Goal: Information Seeking & Learning: Learn about a topic

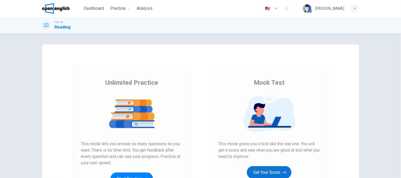
click at [279, 168] on button "Get Your Score" at bounding box center [269, 172] width 45 height 13
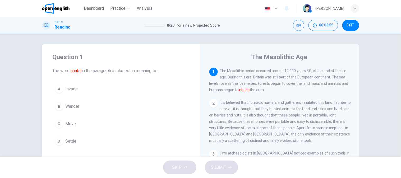
drag, startPoint x: 246, startPoint y: 88, endPoint x: 268, endPoint y: 93, distance: 22.4
click at [268, 93] on div "1 The Mesolithic period occurred around 10,000 years BC, at the end of the ice …" at bounding box center [280, 80] width 142 height 25
click at [269, 93] on div "1 The Mesolithic period occurred around 10,000 years BC, at the end of the ice …" at bounding box center [280, 80] width 142 height 25
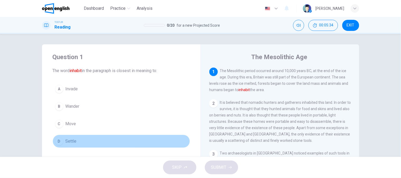
click at [73, 139] on span "Settle" at bounding box center [71, 141] width 11 height 6
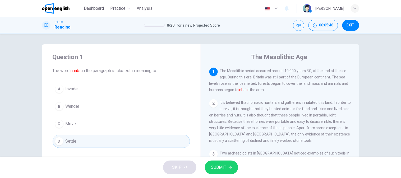
click at [232, 167] on button "SUBMIT" at bounding box center [221, 168] width 33 height 14
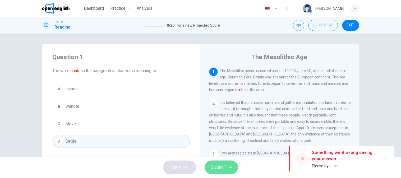
click at [235, 166] on button "SUBMIT" at bounding box center [221, 168] width 33 height 14
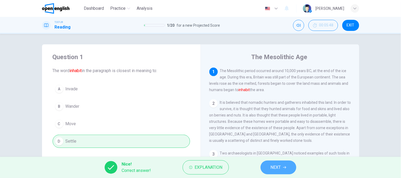
drag, startPoint x: 292, startPoint y: 166, endPoint x: 249, endPoint y: 166, distance: 43.6
click at [291, 165] on button "NEXT" at bounding box center [278, 168] width 36 height 14
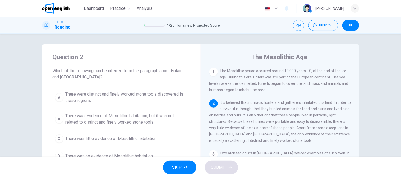
click at [42, 93] on div "Question 2 Which of the following can be inferred from the paragraph about Brit…" at bounding box center [121, 107] width 159 height 127
click at [6, 96] on div "Question 2 Which of the following can be inferred from the paragraph about Brit…" at bounding box center [200, 95] width 401 height 123
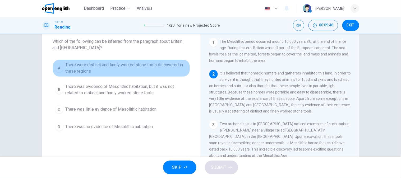
click at [87, 68] on span "There were distinct and finely worked stone tools discovered in these regions" at bounding box center [127, 68] width 122 height 13
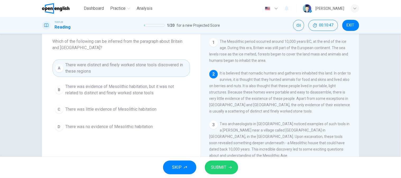
drag, startPoint x: 110, startPoint y: 69, endPoint x: 117, endPoint y: 70, distance: 7.3
click at [110, 69] on span "There were distinct and finely worked stone tools discovered in these regions" at bounding box center [127, 68] width 122 height 13
click at [225, 170] on span "SUBMIT" at bounding box center [218, 167] width 15 height 7
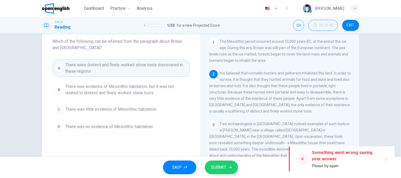
click at [225, 170] on span "SUBMIT" at bounding box center [218, 167] width 15 height 7
click at [137, 73] on span "There were distinct and finely worked stone tools discovered in these regions" at bounding box center [127, 68] width 122 height 13
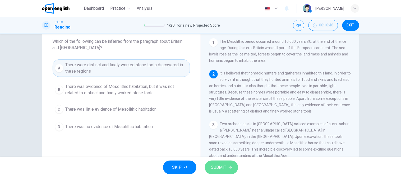
click at [217, 170] on span "SUBMIT" at bounding box center [218, 167] width 15 height 7
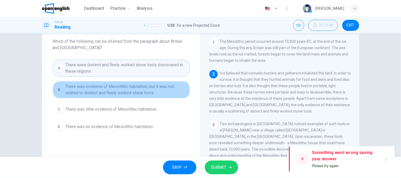
click at [95, 83] on button "B There was evidence of Mesolithic habitation, but it was not related to distin…" at bounding box center [121, 89] width 137 height 17
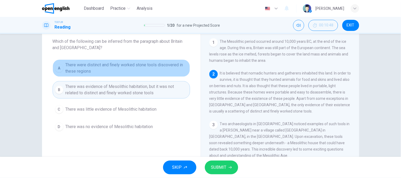
click at [97, 71] on span "There were distinct and finely worked stone tools discovered in these regions" at bounding box center [127, 68] width 122 height 13
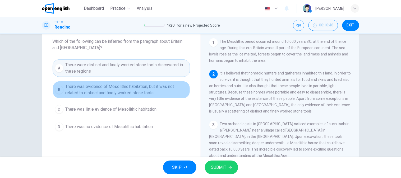
click at [95, 91] on span "There was evidence of Mesolithic habitation, but it was not related to distinct…" at bounding box center [127, 89] width 122 height 13
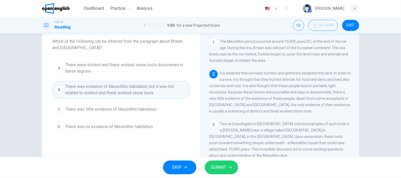
click at [105, 112] on span "There was little evidence of Mesolithic habitation" at bounding box center [111, 109] width 91 height 6
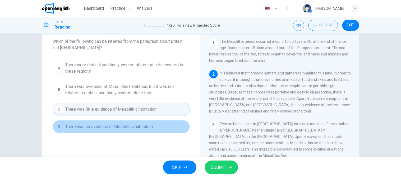
click at [97, 133] on button "D There was no evidence of Mesolithic habitation" at bounding box center [121, 126] width 137 height 13
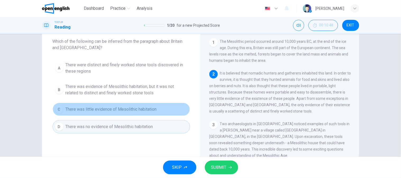
click at [102, 104] on button "C There was little evidence of Mesolithic habitation" at bounding box center [121, 109] width 137 height 13
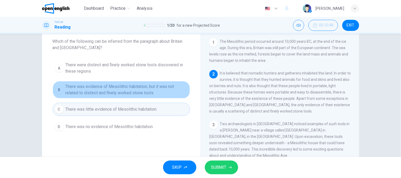
click at [103, 88] on span "There was evidence of Mesolithic habitation, but it was not related to distinct…" at bounding box center [127, 89] width 122 height 13
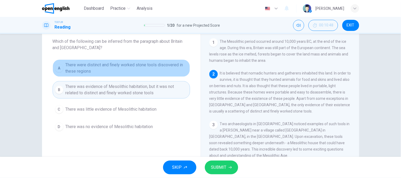
click at [102, 63] on span "There were distinct and finely worked stone tools discovered in these regions" at bounding box center [127, 68] width 122 height 13
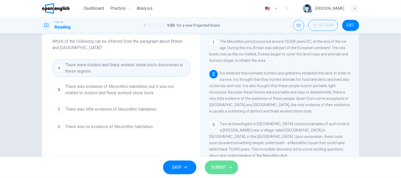
click at [211, 171] on span "SUBMIT" at bounding box center [218, 167] width 15 height 7
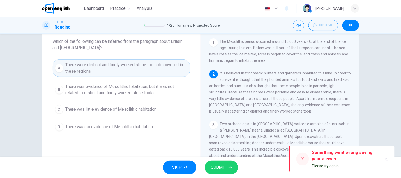
click at [211, 170] on span "SUBMIT" at bounding box center [218, 167] width 15 height 7
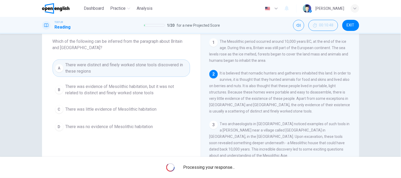
click at [211, 170] on span "Processing your response..." at bounding box center [209, 167] width 52 height 6
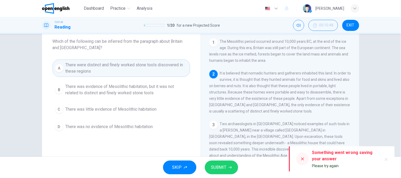
click at [211, 170] on span "SUBMIT" at bounding box center [218, 167] width 15 height 7
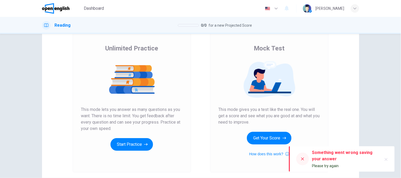
scroll to position [77, 0]
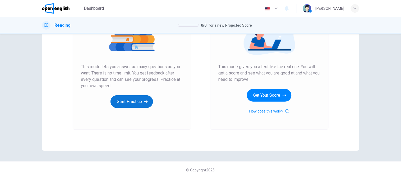
click at [136, 100] on button "Start Practice" at bounding box center [131, 101] width 43 height 13
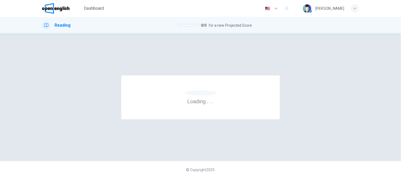
scroll to position [0, 0]
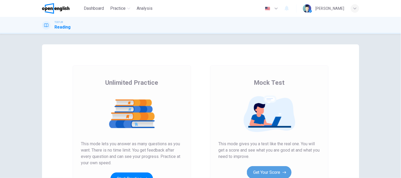
click at [257, 168] on button "Get Your Score" at bounding box center [269, 172] width 45 height 13
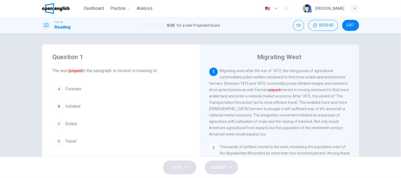
click at [81, 109] on button "B Initiated" at bounding box center [121, 106] width 137 height 13
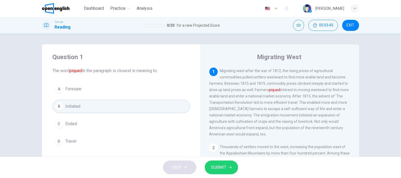
click at [211, 172] on button "SUBMIT" at bounding box center [221, 168] width 33 height 14
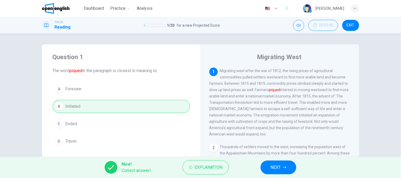
click at [282, 163] on button "NEXT" at bounding box center [278, 168] width 36 height 14
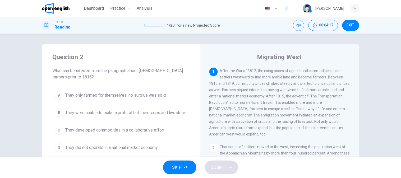
click at [42, 94] on div "Question 2 What can be inferred from the paragraph about western farmers prior …" at bounding box center [121, 103] width 159 height 118
drag, startPoint x: 69, startPoint y: 70, endPoint x: 102, endPoint y: 70, distance: 33.0
click at [102, 70] on span "What can be inferred from the paragraph about [DEMOGRAPHIC_DATA] farmers prior …" at bounding box center [121, 74] width 137 height 13
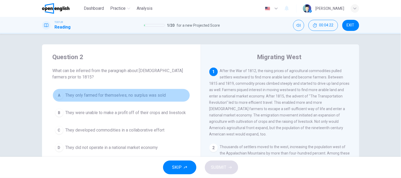
click at [77, 96] on span "They only farmed for themselves; no surplus was sold" at bounding box center [116, 95] width 100 height 6
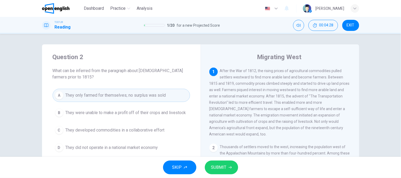
click at [78, 120] on div "A They only farmed for themselves; no surplus was sold B They were unable to ma…" at bounding box center [121, 122] width 137 height 66
click at [81, 115] on span "They were unable to make a profit off of their crops and livestock" at bounding box center [126, 113] width 120 height 6
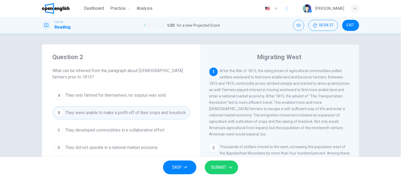
click at [77, 139] on div "A They only farmed for themselves; no surplus was sold B They were unable to ma…" at bounding box center [121, 122] width 137 height 66
click at [78, 134] on button "C They developed commodities in a collaborative effort" at bounding box center [121, 130] width 137 height 13
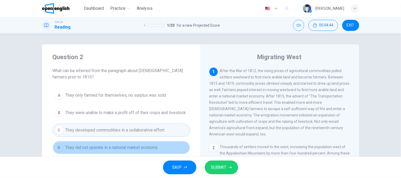
click at [81, 146] on span "They did not operate in a national market economy" at bounding box center [112, 148] width 92 height 6
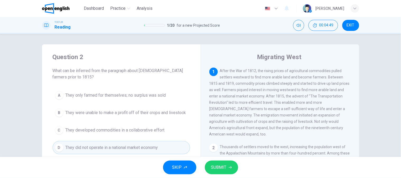
click at [118, 104] on div "A They only farmed for themselves; no surplus was sold B They were unable to ma…" at bounding box center [121, 122] width 137 height 66
click at [123, 97] on span "They only farmed for themselves; no surplus was sold" at bounding box center [116, 95] width 100 height 6
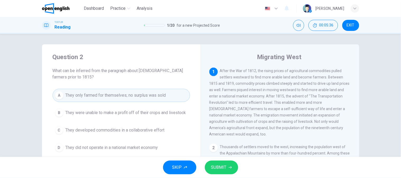
click at [113, 117] on button "B They were unable to make a profit off of their crops and livestock" at bounding box center [121, 112] width 137 height 13
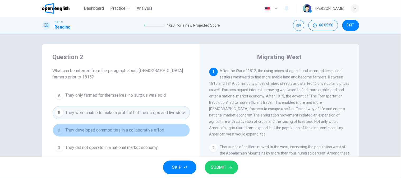
click at [145, 130] on span "They developed commodities in a collaborative effort" at bounding box center [115, 130] width 99 height 6
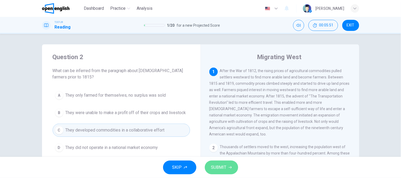
click at [220, 163] on button "SUBMIT" at bounding box center [221, 168] width 33 height 14
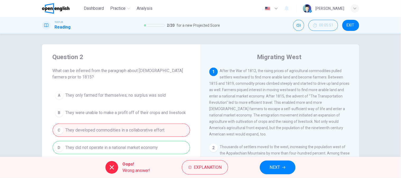
click at [114, 145] on div "A They only farmed for themselves; no surplus was sold B They were unable to ma…" at bounding box center [121, 122] width 137 height 66
click at [113, 148] on div "A They only farmed for themselves; no surplus was sold B They were unable to ma…" at bounding box center [121, 122] width 137 height 66
click at [115, 147] on div "A They only farmed for themselves; no surplus was sold B They were unable to ma…" at bounding box center [121, 122] width 137 height 66
drag, startPoint x: 115, startPoint y: 147, endPoint x: 240, endPoint y: 150, distance: 125.3
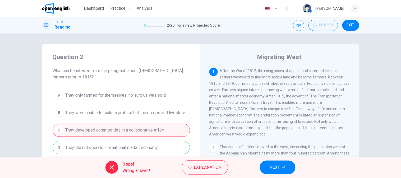
click at [115, 147] on div "A They only farmed for themselves; no surplus was sold B They were unable to ma…" at bounding box center [121, 122] width 137 height 66
click at [259, 167] on div "Oops! Wrong answer! Explanation NEXT" at bounding box center [200, 167] width 401 height 21
click at [265, 167] on button "NEXT" at bounding box center [278, 168] width 36 height 14
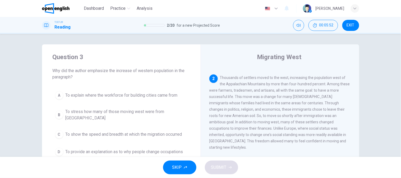
scroll to position [70, 0]
click at [7, 101] on div "Question 3 Why did the author emphasize the increase of western population in t…" at bounding box center [200, 95] width 401 height 123
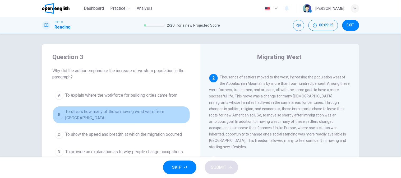
click at [137, 117] on button "B To stress how many of those moving west were from [GEOGRAPHIC_DATA]" at bounding box center [121, 114] width 137 height 17
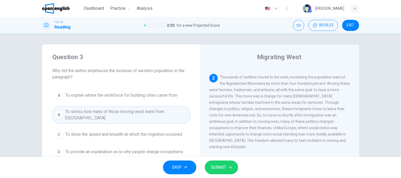
click at [156, 131] on span "To show the speed and breadth at which the migration occurred" at bounding box center [124, 134] width 117 height 6
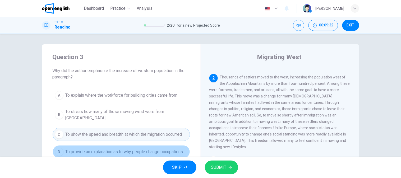
click at [131, 154] on button "D To provide an explanation as to why people change occupations" at bounding box center [121, 151] width 137 height 13
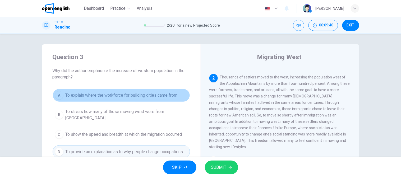
click at [146, 98] on span "To explain where the workforce for building cities came from" at bounding box center [122, 95] width 112 height 6
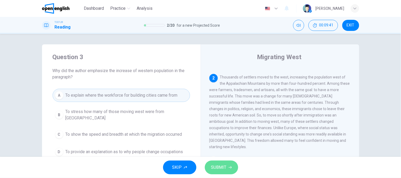
click at [216, 172] on button "SUBMIT" at bounding box center [221, 168] width 33 height 14
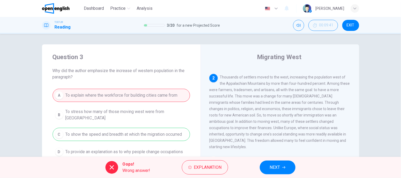
drag, startPoint x: 76, startPoint y: 136, endPoint x: 161, endPoint y: 133, distance: 85.6
click at [159, 136] on div "A To explain where the workforce for building cities came from B To stress how …" at bounding box center [121, 124] width 137 height 70
click at [263, 171] on button "NEXT" at bounding box center [278, 168] width 36 height 14
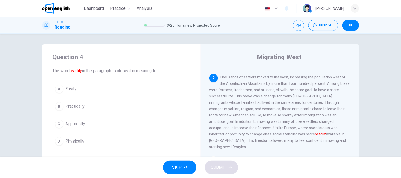
click at [78, 72] on font "readily" at bounding box center [76, 70] width 12 height 5
click at [69, 93] on button "A Easily" at bounding box center [121, 88] width 137 height 13
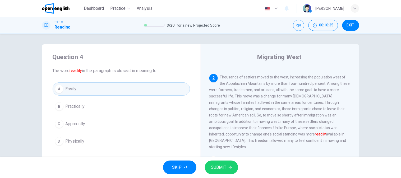
click at [100, 85] on button "A Easily" at bounding box center [121, 88] width 137 height 13
click at [234, 173] on button "SUBMIT" at bounding box center [221, 168] width 33 height 14
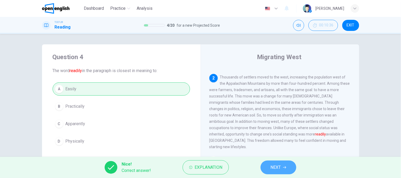
click at [263, 172] on button "NEXT" at bounding box center [278, 168] width 36 height 14
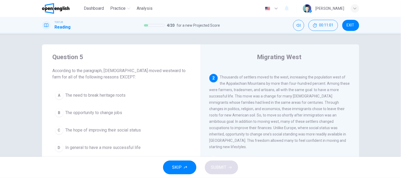
click at [119, 100] on button "A The need to break heritage roots" at bounding box center [121, 95] width 137 height 13
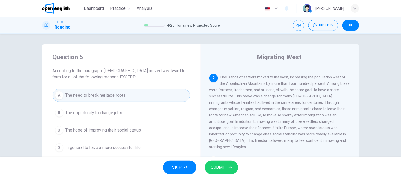
click at [218, 165] on span "SUBMIT" at bounding box center [218, 167] width 15 height 7
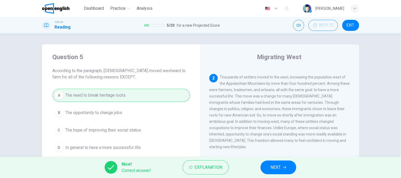
click at [281, 170] on span "NEXT" at bounding box center [276, 167] width 10 height 7
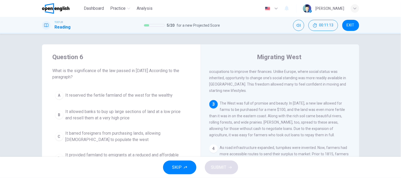
scroll to position [127, 0]
click at [90, 71] on span "What is the significance of the law passed in [DATE] According to the paragraph?" at bounding box center [121, 74] width 137 height 13
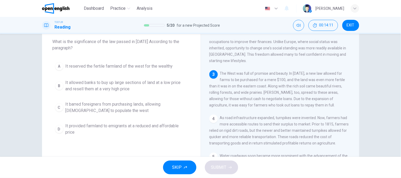
scroll to position [29, 0]
drag, startPoint x: 243, startPoint y: 96, endPoint x: 284, endPoint y: 94, distance: 41.3
click at [284, 94] on div "1 After the War of 1812, the rising prices of agricultural commodities pulled s…" at bounding box center [283, 114] width 148 height 152
drag, startPoint x: 134, startPoint y: 41, endPoint x: 162, endPoint y: 43, distance: 27.8
click at [165, 43] on span "What is the significance of the law passed in [DATE] According to the paragraph?" at bounding box center [121, 44] width 137 height 13
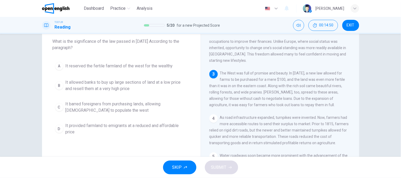
click at [63, 45] on span "What is the significance of the law passed in [DATE] According to the paragraph?" at bounding box center [121, 44] width 137 height 13
click at [136, 136] on button "D It provided farmland to emigrants at a reduced and affordable price" at bounding box center [121, 128] width 137 height 17
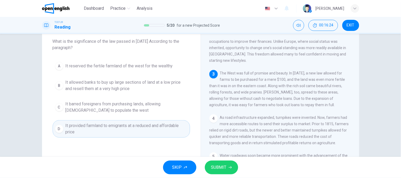
click at [218, 172] on button "SUBMIT" at bounding box center [221, 168] width 33 height 14
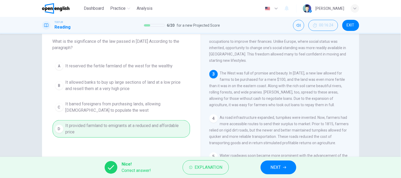
click at [278, 170] on span "NEXT" at bounding box center [276, 167] width 10 height 7
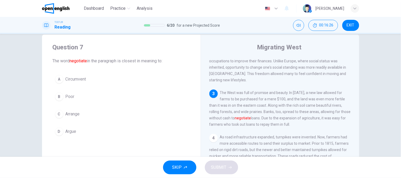
scroll to position [0, 0]
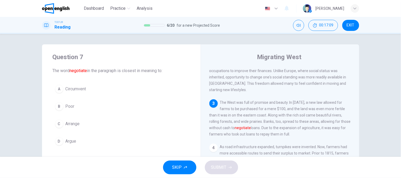
click at [88, 142] on button "D Argue" at bounding box center [121, 141] width 137 height 13
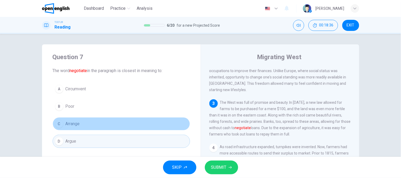
click at [75, 128] on button "C Arrange" at bounding box center [121, 123] width 137 height 13
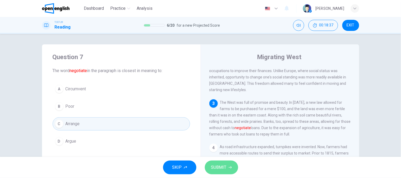
click at [216, 167] on span "SUBMIT" at bounding box center [218, 167] width 15 height 7
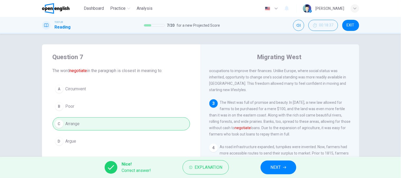
click at [263, 170] on button "NEXT" at bounding box center [278, 168] width 36 height 14
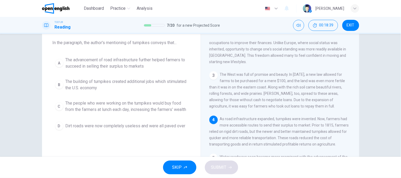
scroll to position [59, 0]
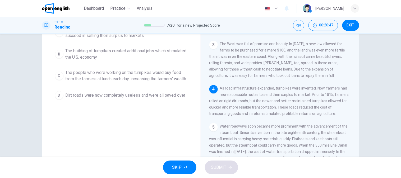
click at [224, 88] on span "As road infrastructure expanded, turnpikes were invented. Now, farmers had more…" at bounding box center [278, 101] width 139 height 30
click at [232, 87] on span "As road infrastructure expanded, turnpikes were invented. Now, farmers had more…" at bounding box center [278, 101] width 139 height 30
click at [241, 88] on span "As road infrastructure expanded, turnpikes were invented. Now, farmers had more…" at bounding box center [278, 101] width 139 height 30
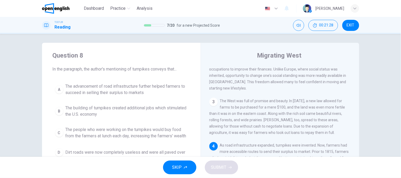
scroll to position [0, 0]
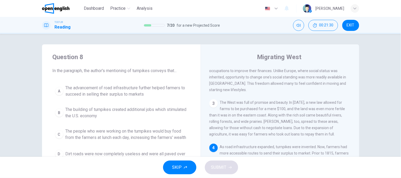
drag, startPoint x: 68, startPoint y: 75, endPoint x: 122, endPoint y: 70, distance: 54.4
click at [107, 70] on div "Question 8 In the paragraph, the author's mentioning of turnpikes conveys that.…" at bounding box center [121, 106] width 159 height 125
click at [122, 70] on span "In the paragraph, the author's mentioning of turnpikes conveys that..." at bounding box center [121, 71] width 137 height 6
click at [134, 71] on span "In the paragraph, the author's mentioning of turnpikes conveys that..." at bounding box center [121, 71] width 137 height 6
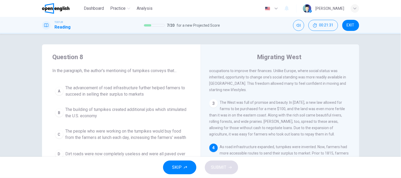
click at [134, 71] on span "In the paragraph, the author's mentioning of turnpikes conveys that..." at bounding box center [121, 71] width 137 height 6
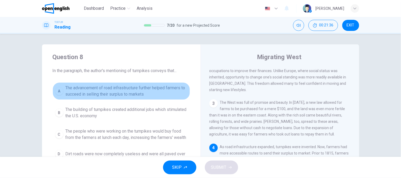
click at [84, 94] on span "The advancement of road infrastructure further helped farmers to succeed in sel…" at bounding box center [127, 91] width 122 height 13
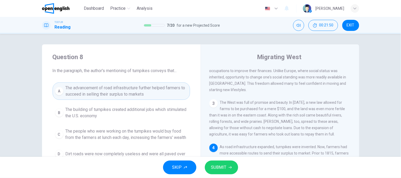
scroll to position [29, 0]
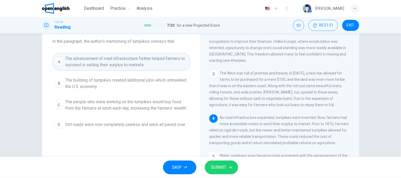
click at [103, 89] on span "The building of turnpikes created additional jobs which stimulated the U.S. eco…" at bounding box center [127, 83] width 122 height 13
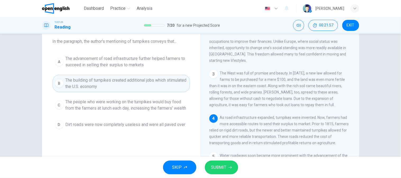
click at [91, 103] on span "The people who were working on the turnpikes would buy food from the farmers at…" at bounding box center [127, 105] width 122 height 13
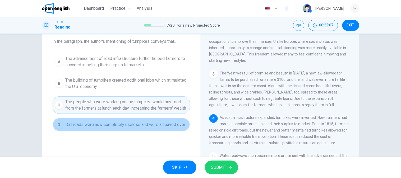
click at [81, 128] on span "Dirt roads were now completely useless and were all paved over" at bounding box center [126, 125] width 120 height 6
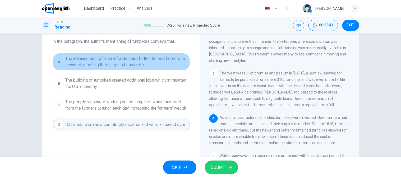
drag, startPoint x: 107, startPoint y: 62, endPoint x: 131, endPoint y: 85, distance: 33.8
click at [106, 62] on span "The advancement of road infrastructure further helped farmers to succeed in sel…" at bounding box center [127, 61] width 122 height 13
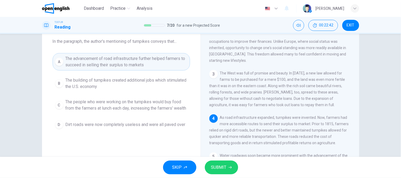
click at [221, 168] on span "SUBMIT" at bounding box center [218, 167] width 15 height 7
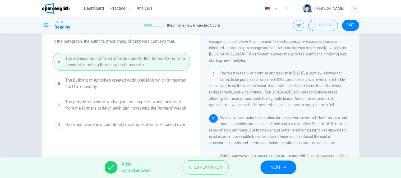
click at [266, 172] on button "NEXT" at bounding box center [278, 168] width 36 height 14
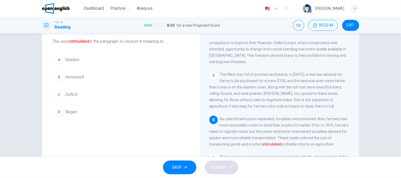
scroll to position [127, 0]
drag, startPoint x: 66, startPoint y: 78, endPoint x: 85, endPoint y: 95, distance: 26.2
click at [66, 78] on span "Increased" at bounding box center [75, 77] width 18 height 6
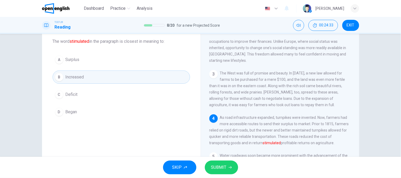
click at [216, 166] on span "SUBMIT" at bounding box center [218, 167] width 15 height 7
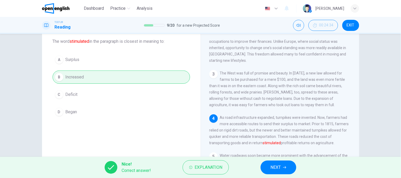
click at [284, 171] on button "NEXT" at bounding box center [278, 168] width 36 height 14
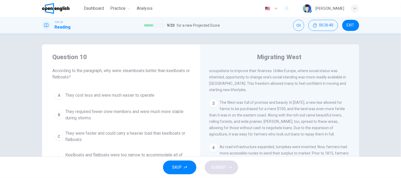
scroll to position [29, 0]
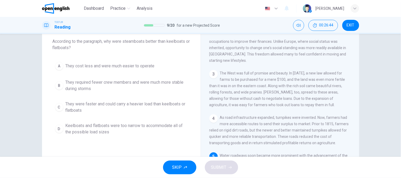
click at [136, 100] on button "C They were faster and could carry a heavier load than keelboats or flatboats" at bounding box center [121, 107] width 137 height 17
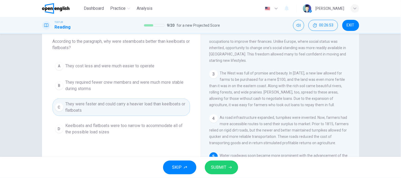
click at [223, 168] on span "SUBMIT" at bounding box center [218, 167] width 15 height 7
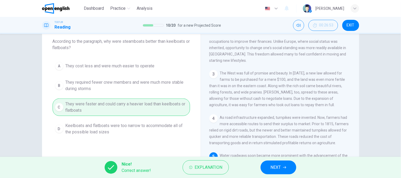
click at [285, 165] on button "NEXT" at bounding box center [278, 168] width 36 height 14
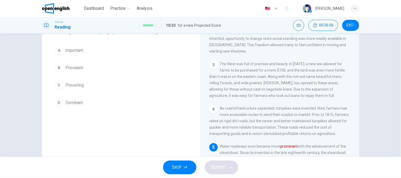
scroll to position [81, 0]
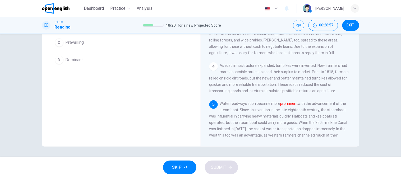
click at [282, 101] on font "prominent" at bounding box center [288, 103] width 17 height 4
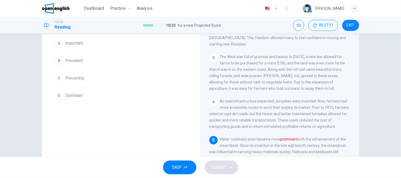
scroll to position [0, 0]
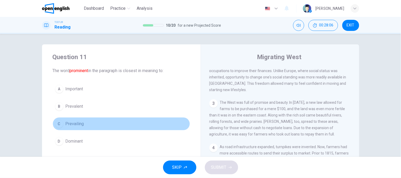
click at [81, 126] on span "Prevailing" at bounding box center [75, 124] width 18 height 6
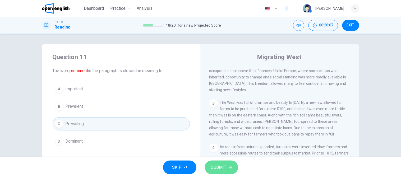
click at [223, 169] on span "SUBMIT" at bounding box center [218, 167] width 15 height 7
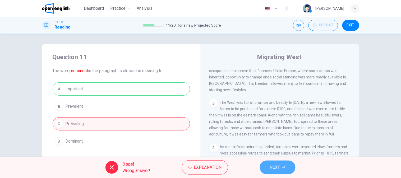
click at [281, 170] on button "NEXT" at bounding box center [278, 168] width 36 height 14
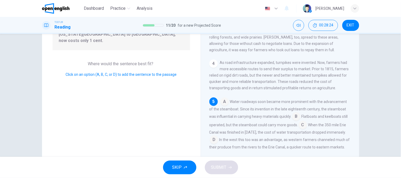
scroll to position [81, 0]
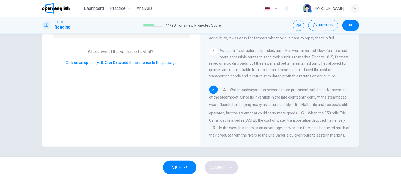
click at [294, 101] on input at bounding box center [296, 105] width 8 height 8
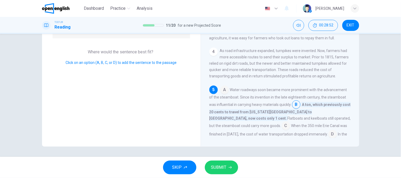
click at [282, 122] on input at bounding box center [286, 126] width 8 height 8
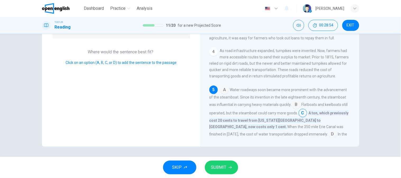
click at [276, 121] on div "A Water roadways soon became more prominent with the advancement of the steambo…" at bounding box center [280, 119] width 142 height 66
click at [328, 131] on input at bounding box center [332, 135] width 8 height 8
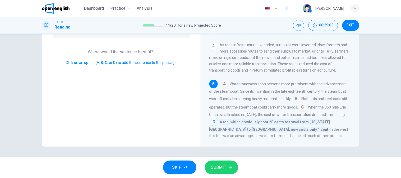
scroll to position [148, 0]
click at [225, 162] on button "SUBMIT" at bounding box center [221, 168] width 33 height 14
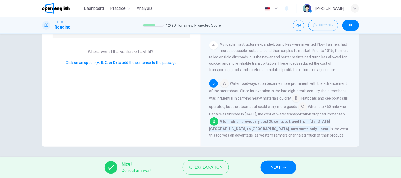
click at [264, 170] on button "NEXT" at bounding box center [278, 168] width 36 height 14
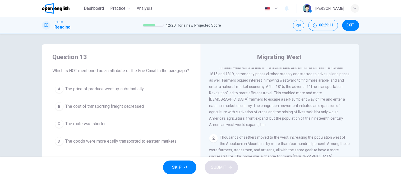
scroll to position [0, 0]
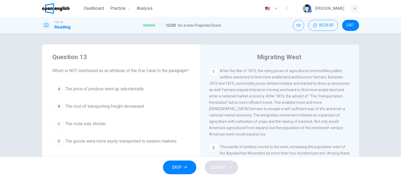
click at [128, 91] on button "A The price of produce went up substantially" at bounding box center [121, 88] width 137 height 13
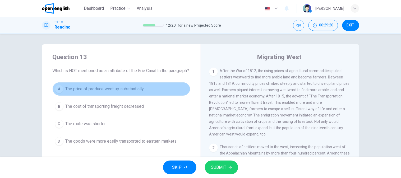
click at [127, 92] on span "The price of produce went up substantially" at bounding box center [105, 89] width 78 height 6
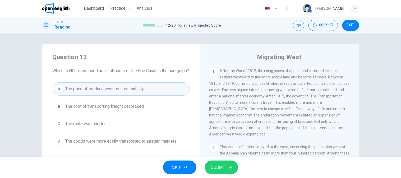
scroll to position [29, 0]
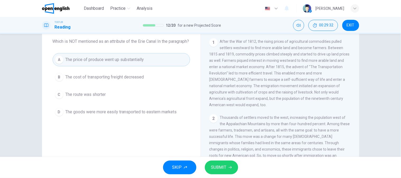
click at [75, 98] on span "The route was shorter" at bounding box center [86, 94] width 40 height 6
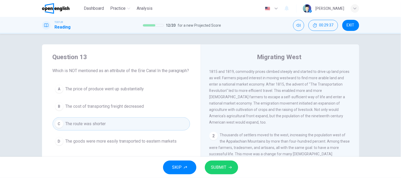
scroll to position [0, 0]
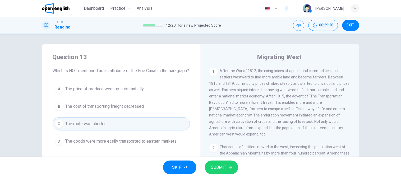
click at [217, 168] on span "SUBMIT" at bounding box center [218, 167] width 15 height 7
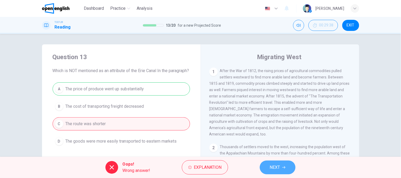
click at [284, 171] on button "NEXT" at bounding box center [278, 168] width 36 height 14
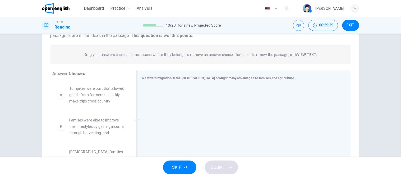
scroll to position [59, 0]
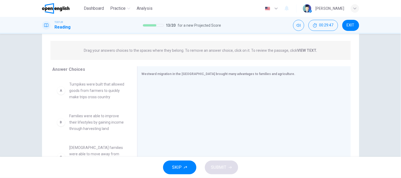
click at [96, 94] on span "Turnpikes were built that allowed goods from farmers to quickly make trips cros…" at bounding box center [96, 90] width 55 height 19
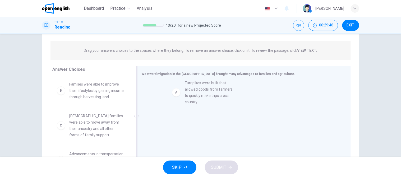
drag, startPoint x: 94, startPoint y: 98, endPoint x: 215, endPoint y: 97, distance: 121.5
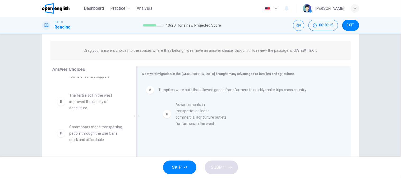
drag, startPoint x: 89, startPoint y: 113, endPoint x: 201, endPoint y: 123, distance: 112.5
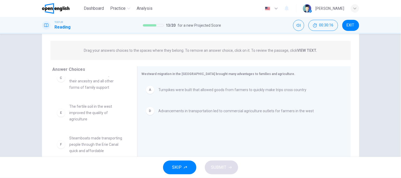
scroll to position [81, 0]
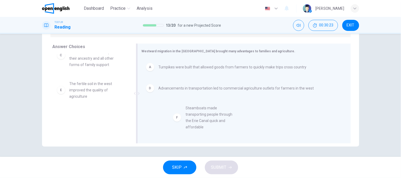
drag, startPoint x: 88, startPoint y: 127, endPoint x: 207, endPoint y: 120, distance: 119.1
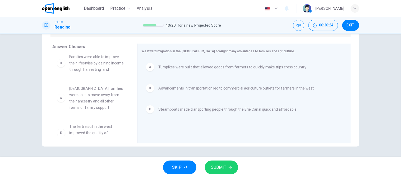
scroll to position [0, 0]
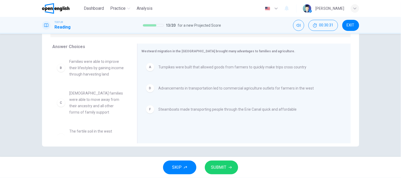
click at [231, 166] on button "SUBMIT" at bounding box center [221, 168] width 33 height 14
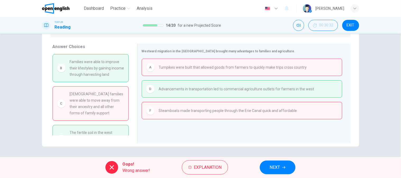
click at [107, 69] on span "Families were able to improve their lifestyles by gaining income through harves…" at bounding box center [97, 68] width 54 height 19
click at [206, 93] on div "D Advancements in transportation led to commercial agriculture outlets for farm…" at bounding box center [242, 88] width 201 height 17
click at [280, 165] on span "NEXT" at bounding box center [275, 167] width 10 height 7
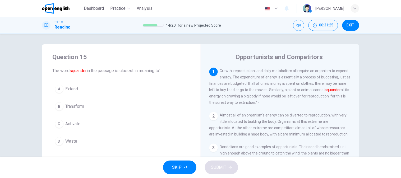
click at [247, 84] on span "Growth, reproduction, and daily metabolism all require an organism to expend en…" at bounding box center [279, 87] width 141 height 36
drag, startPoint x: 72, startPoint y: 143, endPoint x: 147, endPoint y: 147, distance: 75.9
click at [72, 143] on span "Waste" at bounding box center [72, 141] width 12 height 6
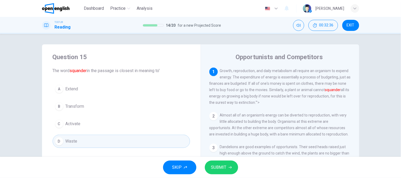
click at [227, 164] on button "SUBMIT" at bounding box center [221, 168] width 33 height 14
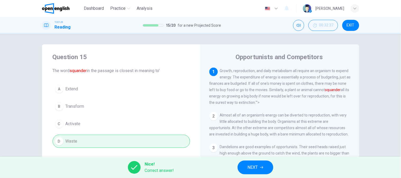
click at [257, 167] on span "NEXT" at bounding box center [253, 167] width 10 height 7
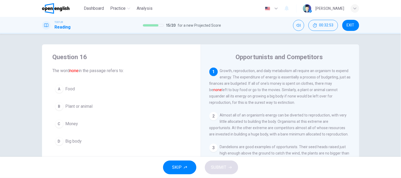
click at [82, 124] on button "C Money" at bounding box center [121, 123] width 137 height 13
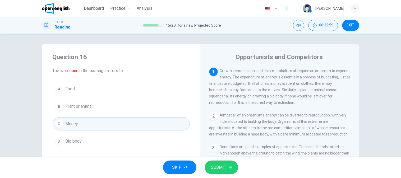
click at [215, 168] on span "SUBMIT" at bounding box center [218, 167] width 15 height 7
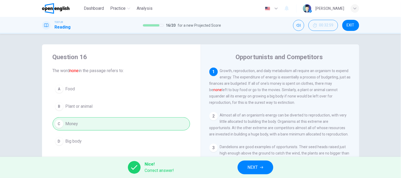
click at [262, 166] on icon "button" at bounding box center [261, 167] width 3 height 3
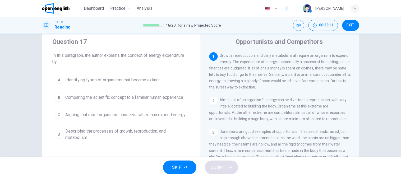
scroll to position [29, 0]
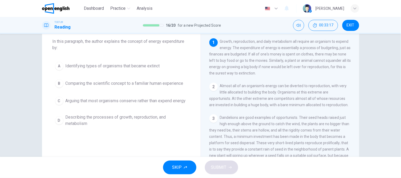
click at [105, 87] on button "B Comparing the scientific concept to a familiar human experience" at bounding box center [121, 83] width 137 height 13
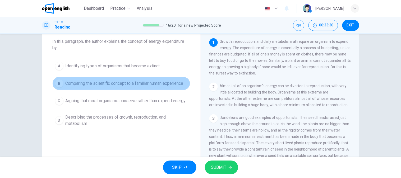
click at [108, 85] on span "Comparing the scientific concept to a familiar human experience" at bounding box center [125, 83] width 118 height 6
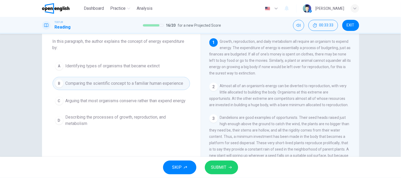
click at [221, 169] on span "SUBMIT" at bounding box center [218, 167] width 15 height 7
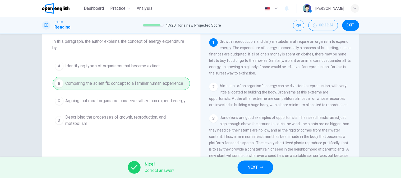
click at [256, 164] on span "NEXT" at bounding box center [253, 167] width 10 height 7
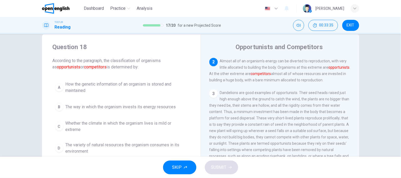
scroll to position [0, 0]
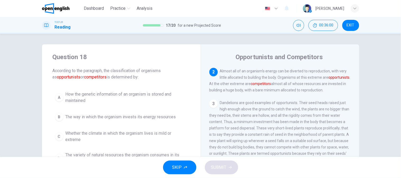
click at [42, 148] on div "Question 18 According to the paragraph, the classification of organisms as oppo…" at bounding box center [121, 109] width 159 height 131
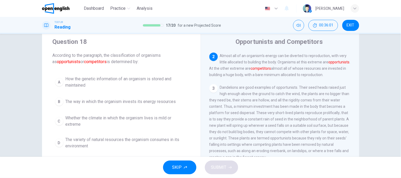
scroll to position [29, 0]
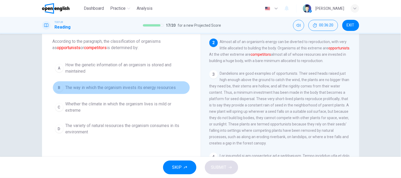
click at [80, 92] on button "B The way in which the organism invests its energy resources" at bounding box center [121, 87] width 137 height 13
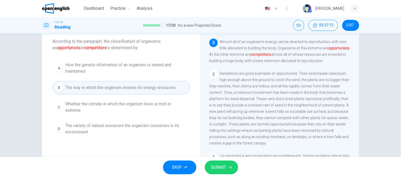
click at [211, 172] on button "SUBMIT" at bounding box center [221, 168] width 33 height 14
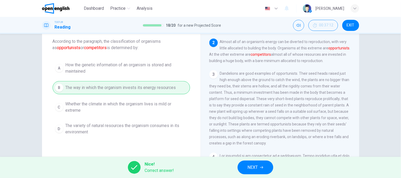
click at [254, 163] on button "NEXT" at bounding box center [256, 168] width 36 height 14
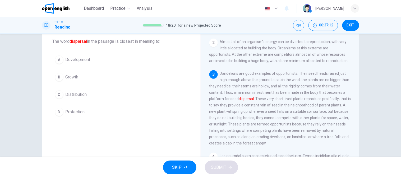
scroll to position [76, 0]
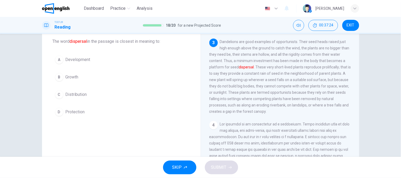
drag, startPoint x: 156, startPoint y: 142, endPoint x: 163, endPoint y: 139, distance: 7.6
click at [156, 142] on div "Question 19 The word dispersal in the passage is closest in meaning to: A Devel…" at bounding box center [121, 107] width 159 height 184
click at [77, 95] on span "Distribution" at bounding box center [76, 94] width 21 height 6
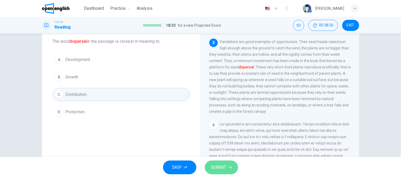
click at [220, 168] on span "SUBMIT" at bounding box center [218, 167] width 15 height 7
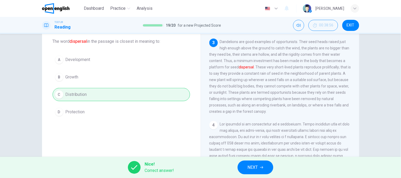
click at [253, 167] on span "NEXT" at bounding box center [253, 167] width 10 height 7
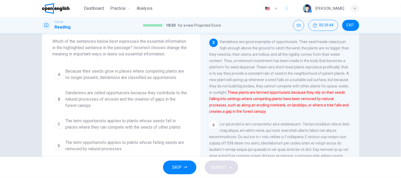
scroll to position [0, 0]
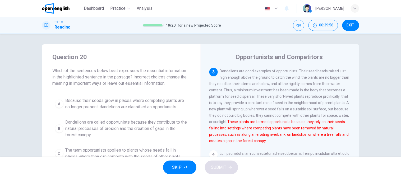
click at [135, 80] on span "Which of the sentences below best expresses the essential information in the hi…" at bounding box center [121, 77] width 137 height 19
click at [124, 130] on span "Dandelions are called opportunists because they contribute to the natural proce…" at bounding box center [127, 128] width 122 height 19
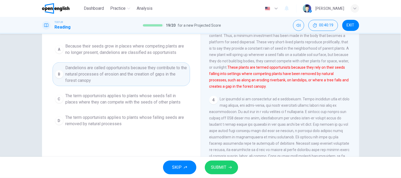
scroll to position [59, 0]
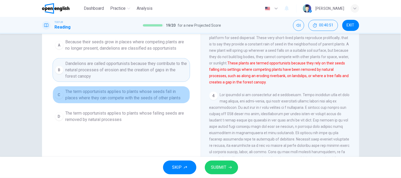
click at [141, 100] on span "The term opportunists applies to plants whose seeds fall in places where they c…" at bounding box center [127, 95] width 122 height 13
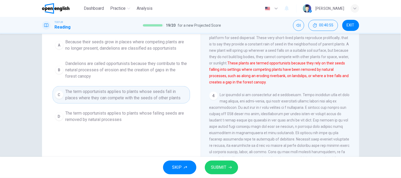
click at [221, 169] on span "SUBMIT" at bounding box center [218, 167] width 15 height 7
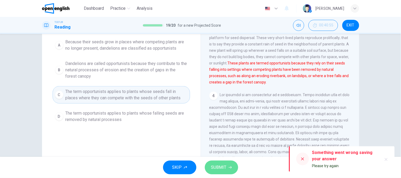
click at [221, 169] on span "SUBMIT" at bounding box center [218, 167] width 15 height 7
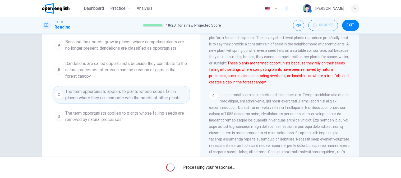
scroll to position [0, 0]
